Goal: Information Seeking & Learning: Learn about a topic

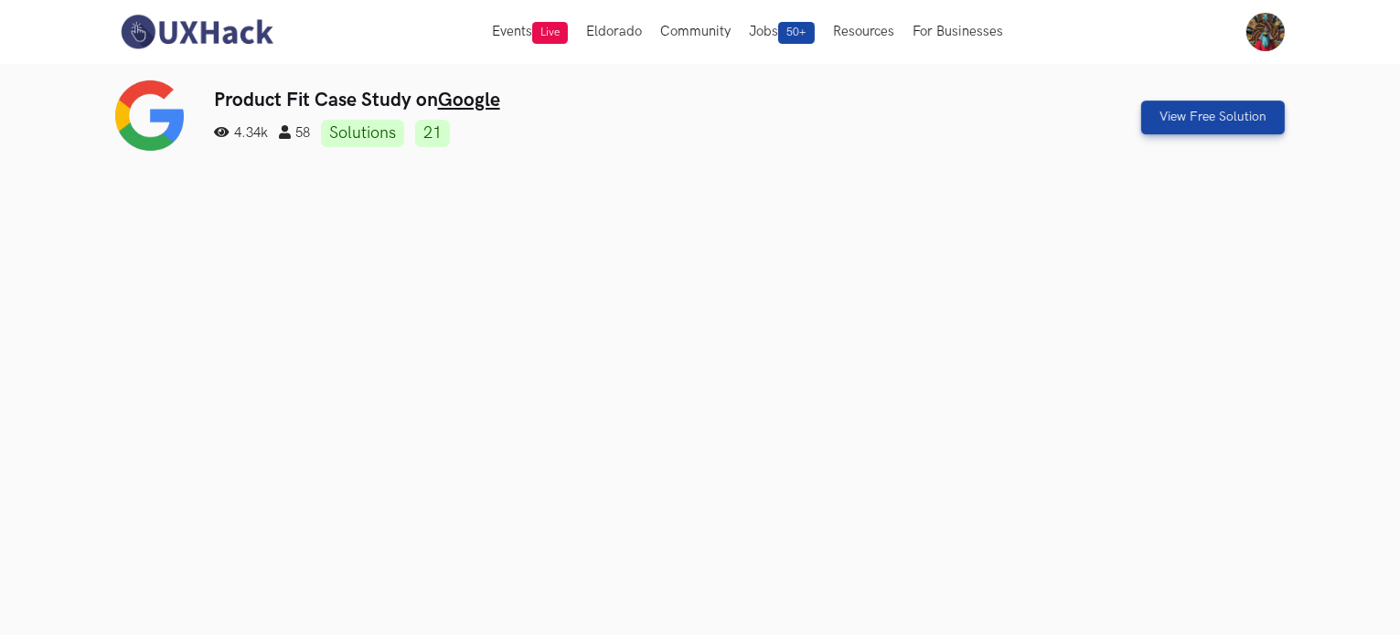
click at [161, 32] on img at bounding box center [196, 32] width 163 height 38
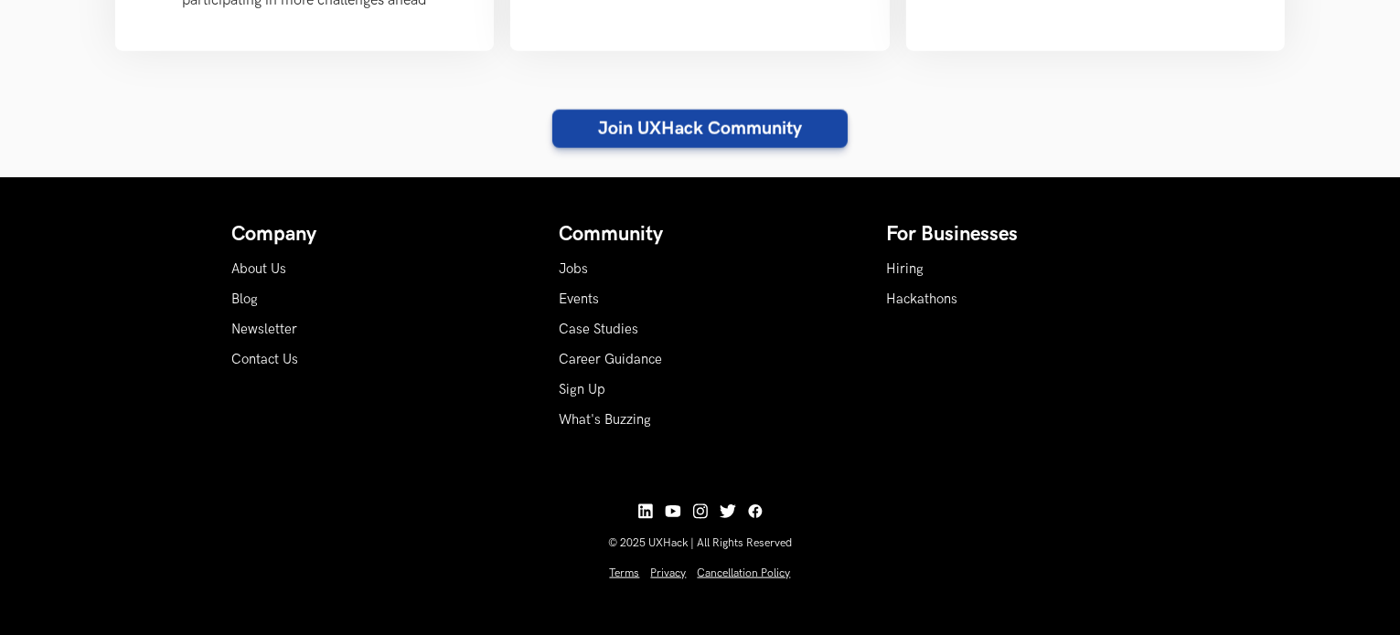
scroll to position [2352, 0]
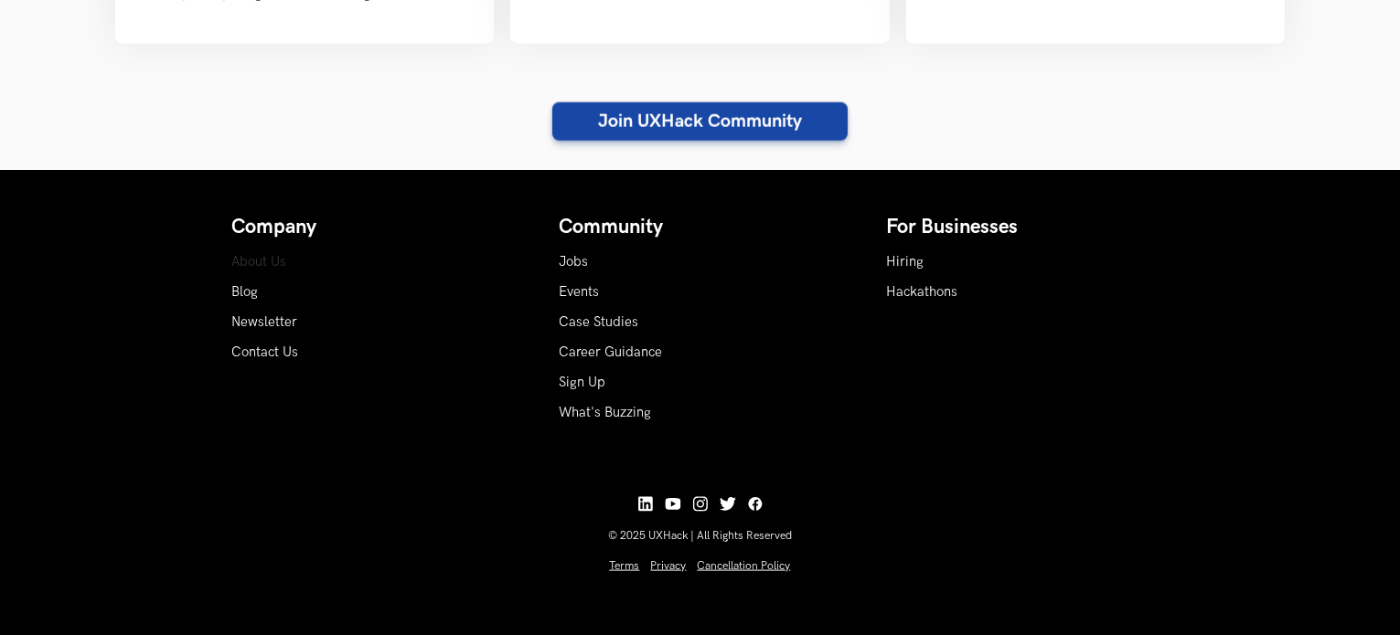
click at [268, 260] on link "About Us" at bounding box center [259, 262] width 55 height 16
